Goal: Complete application form

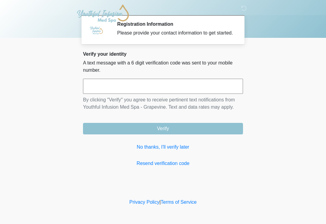
click at [212, 92] on input "text" at bounding box center [163, 86] width 160 height 15
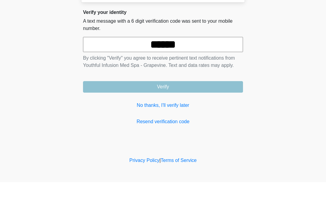
type input "******"
click at [216, 123] on button "Verify" at bounding box center [163, 128] width 160 height 11
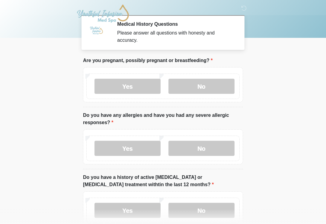
click at [216, 88] on label "No" at bounding box center [202, 86] width 66 height 15
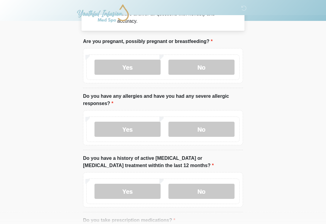
scroll to position [20, 0]
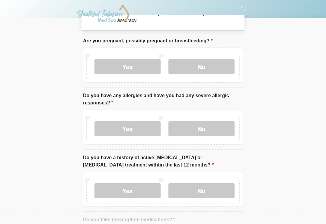
click at [221, 128] on label "No" at bounding box center [202, 128] width 66 height 15
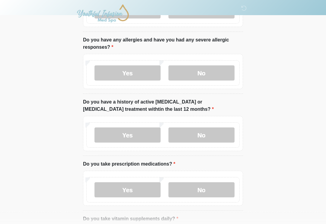
scroll to position [77, 0]
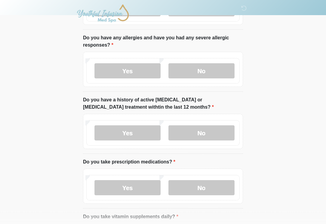
click at [213, 134] on label "No" at bounding box center [202, 132] width 66 height 15
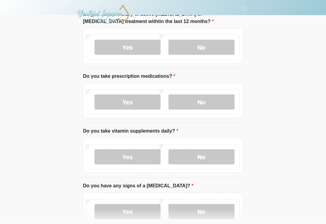
scroll to position [163, 0]
click at [124, 105] on label "Yes" at bounding box center [128, 102] width 66 height 15
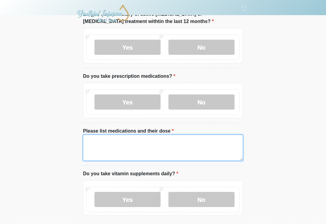
click at [163, 140] on textarea "Please list medications and their dose" at bounding box center [163, 147] width 160 height 26
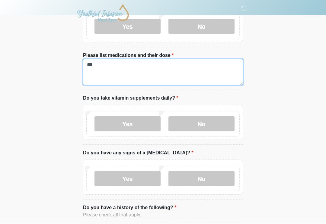
scroll to position [238, 0]
type textarea "***"
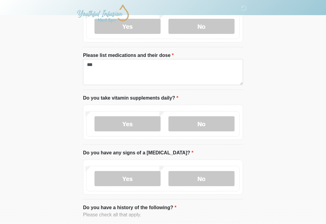
click at [145, 121] on label "Yes" at bounding box center [128, 123] width 66 height 15
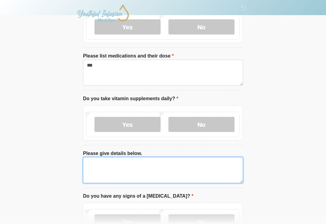
click at [206, 172] on textarea "Please give details below." at bounding box center [163, 170] width 160 height 26
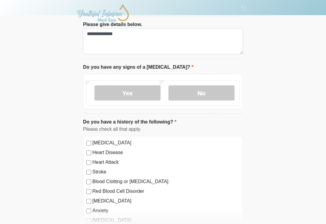
scroll to position [366, 0]
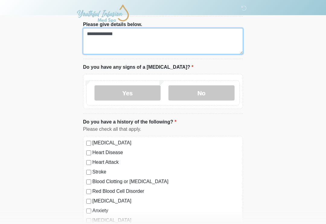
type textarea "**********"
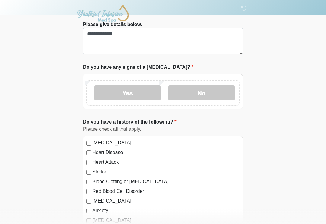
click at [217, 93] on label "No" at bounding box center [202, 92] width 66 height 15
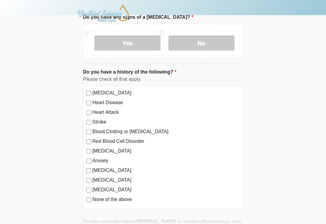
scroll to position [416, 0]
click at [99, 159] on label "Anxiety" at bounding box center [165, 160] width 147 height 7
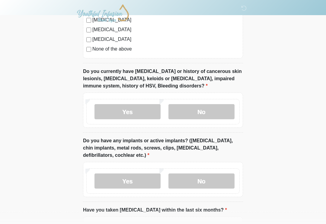
scroll to position [566, 0]
click at [208, 115] on label "No" at bounding box center [202, 111] width 66 height 15
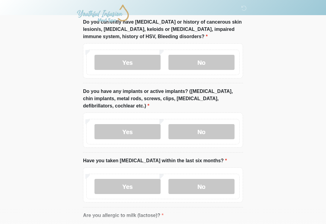
scroll to position [619, 0]
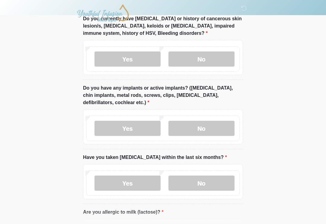
click at [203, 126] on label "No" at bounding box center [202, 128] width 66 height 15
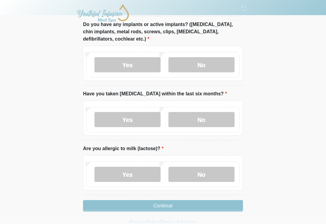
scroll to position [683, 0]
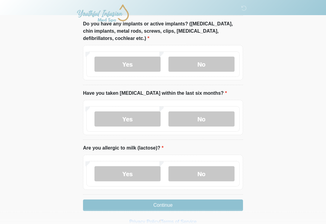
click at [224, 118] on label "No" at bounding box center [202, 118] width 66 height 15
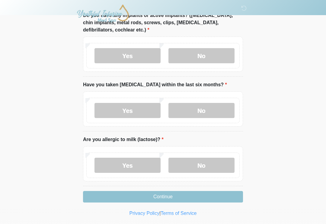
click at [211, 165] on label "No" at bounding box center [202, 164] width 66 height 15
click at [215, 198] on button "Continue" at bounding box center [163, 196] width 160 height 11
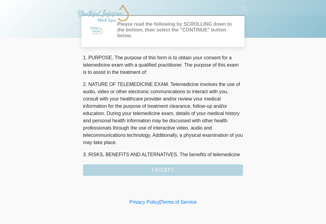
scroll to position [0, 0]
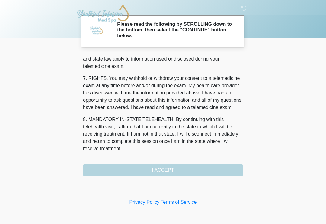
click at [226, 169] on button "I ACCEPT" at bounding box center [163, 169] width 160 height 11
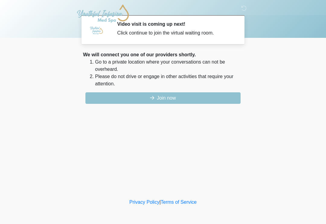
click at [226, 98] on button "Join now" at bounding box center [163, 97] width 155 height 11
